Goal: Check status: Check status

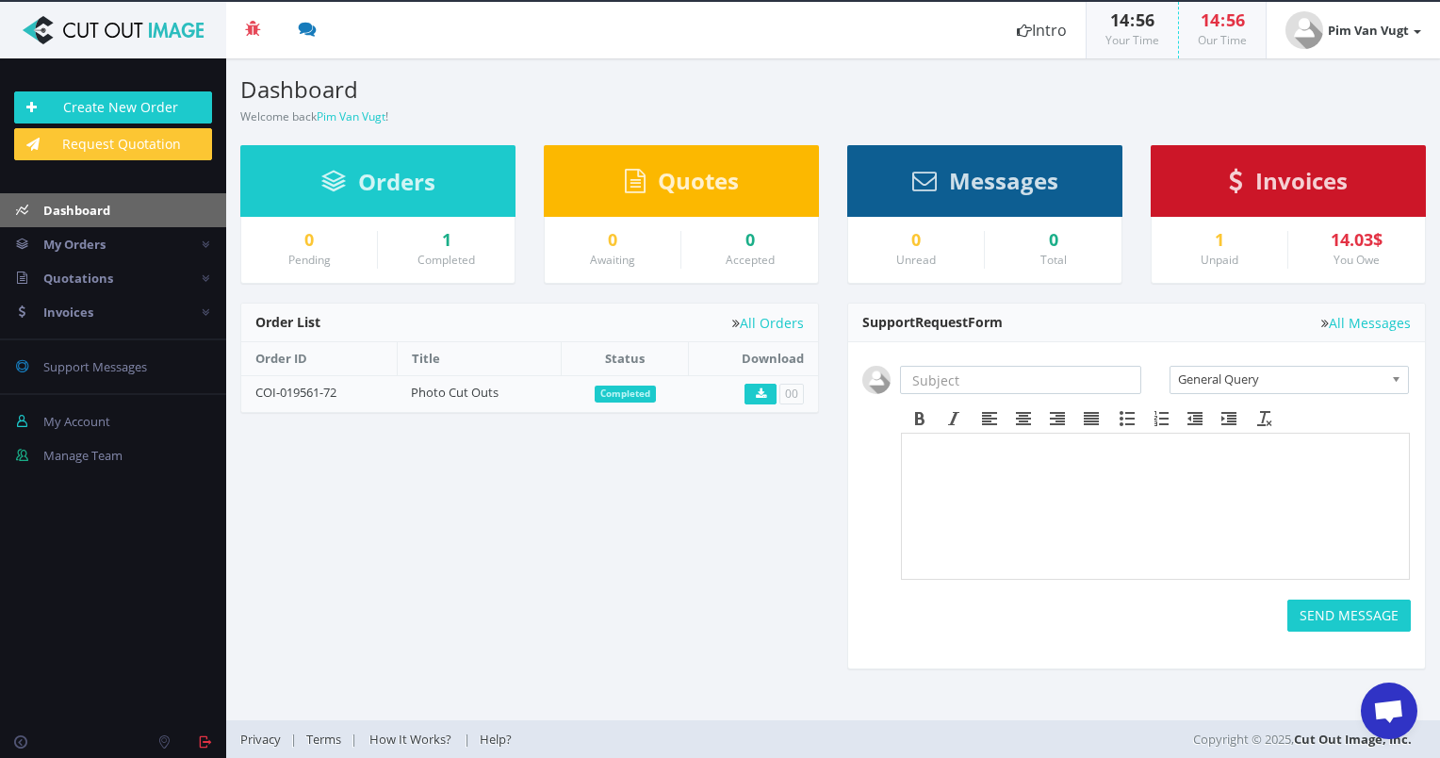
click at [441, 258] on small "Completed" at bounding box center [446, 260] width 57 height 16
click at [441, 252] on small "Completed" at bounding box center [446, 260] width 57 height 16
click at [445, 244] on div "1" at bounding box center [446, 240] width 108 height 19
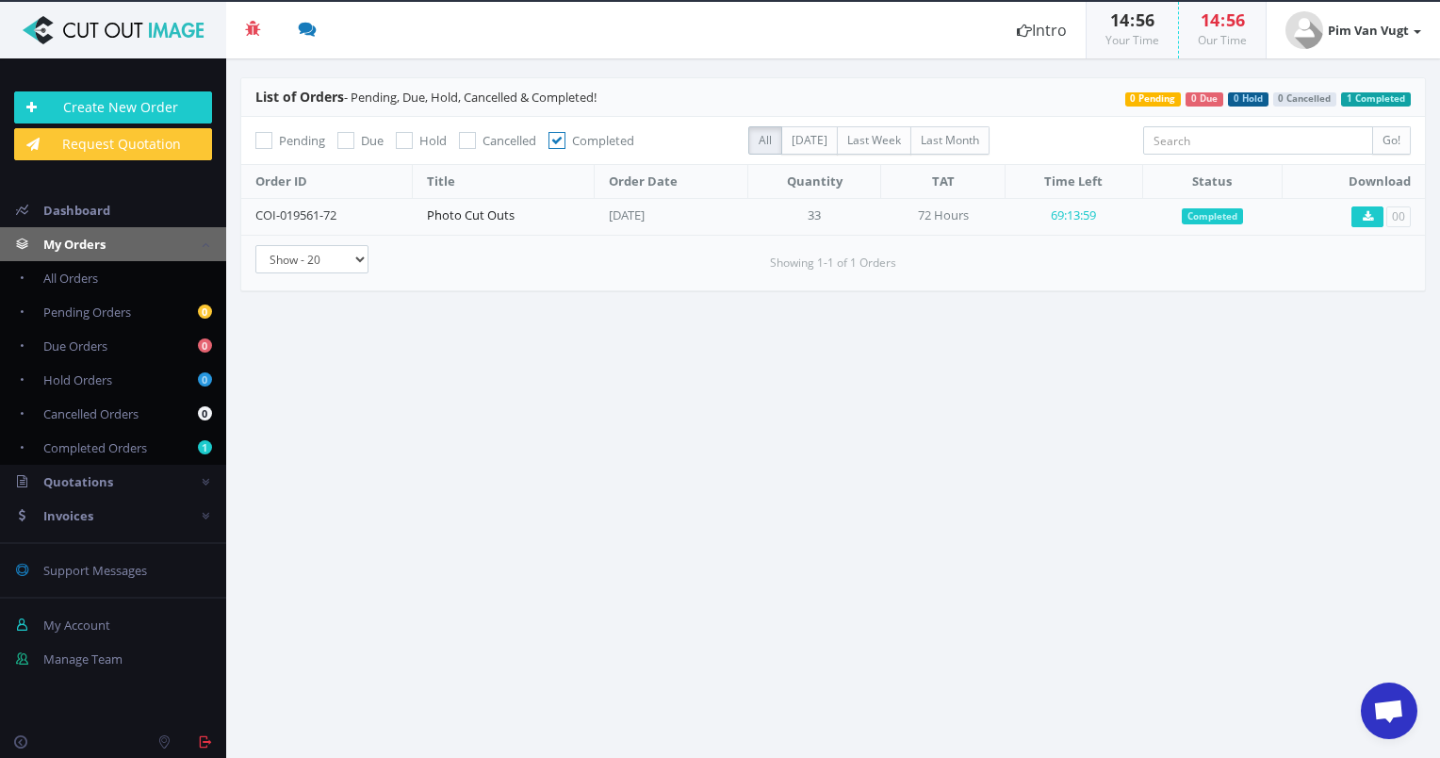
click at [504, 213] on link "Photo Cut Outs" at bounding box center [471, 214] width 88 height 17
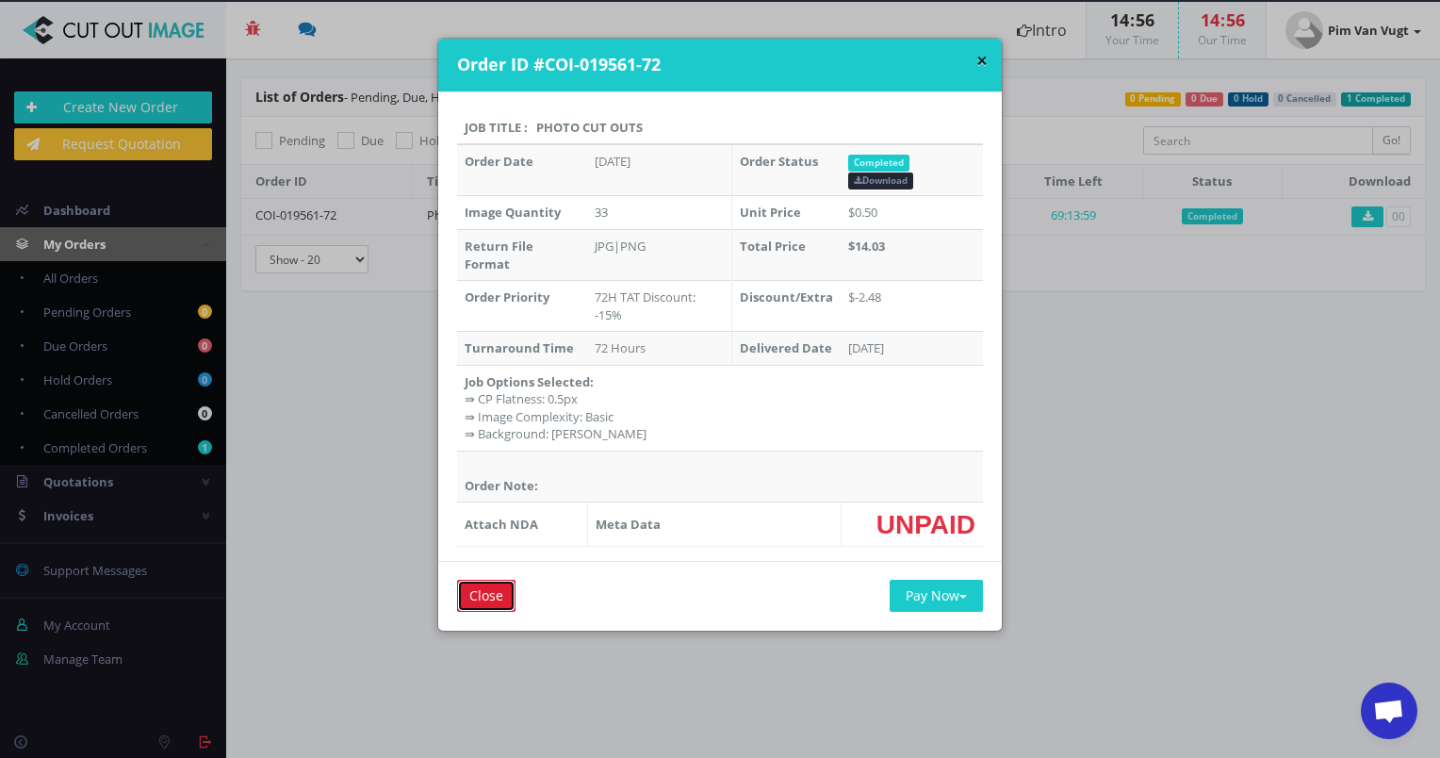
click at [500, 596] on input "Close" at bounding box center [486, 596] width 58 height 32
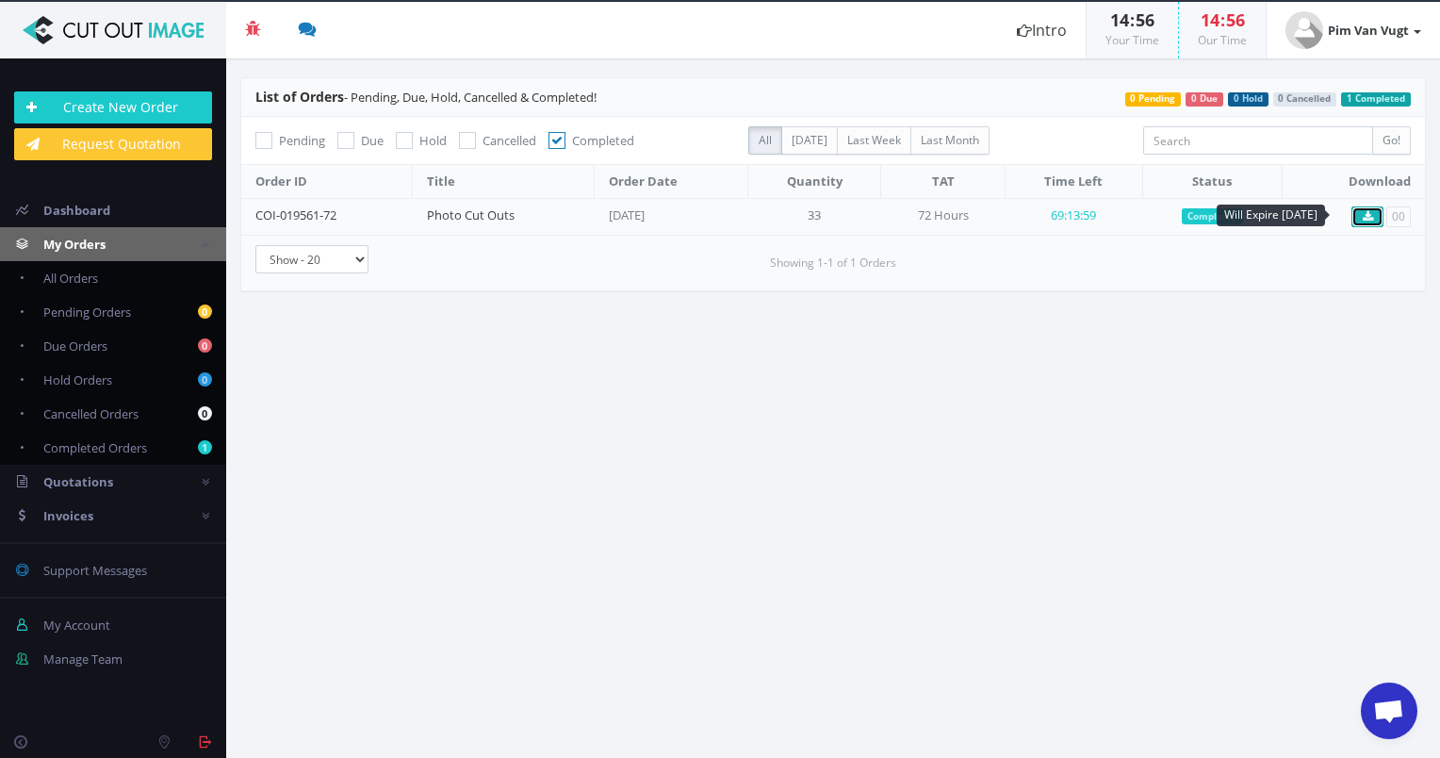
click at [1366, 221] on link at bounding box center [1367, 216] width 32 height 21
